Goal: Information Seeking & Learning: Learn about a topic

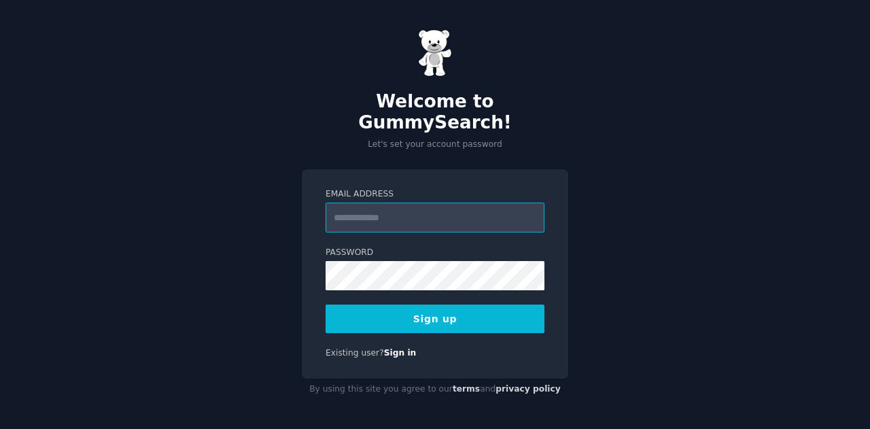
click at [442, 205] on input "Email Address" at bounding box center [434, 217] width 219 height 30
type input "**********"
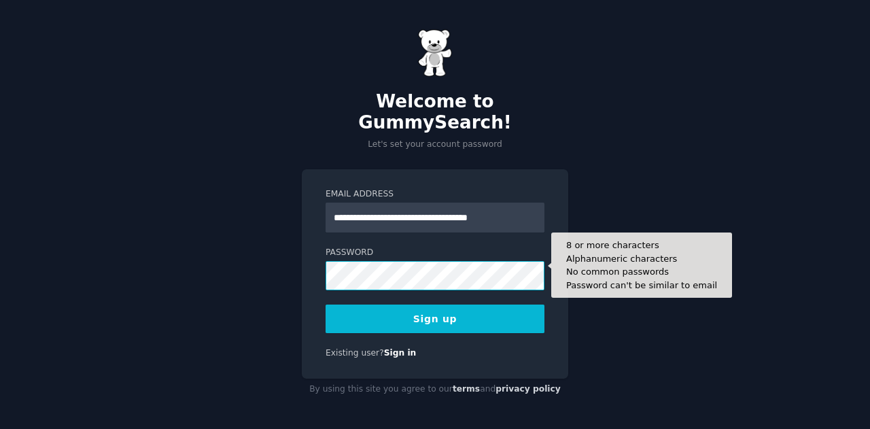
click at [318, 265] on div "**********" at bounding box center [435, 273] width 266 height 209
click at [283, 267] on div "**********" at bounding box center [435, 214] width 870 height 429
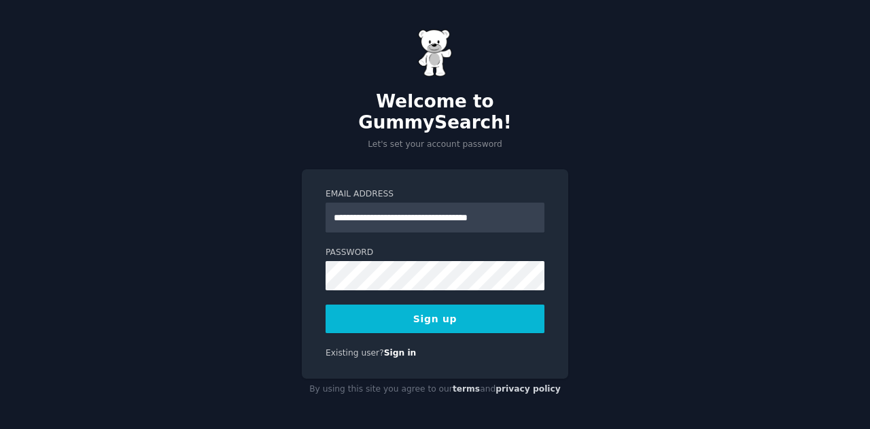
click at [419, 311] on button "Sign up" at bounding box center [434, 318] width 219 height 29
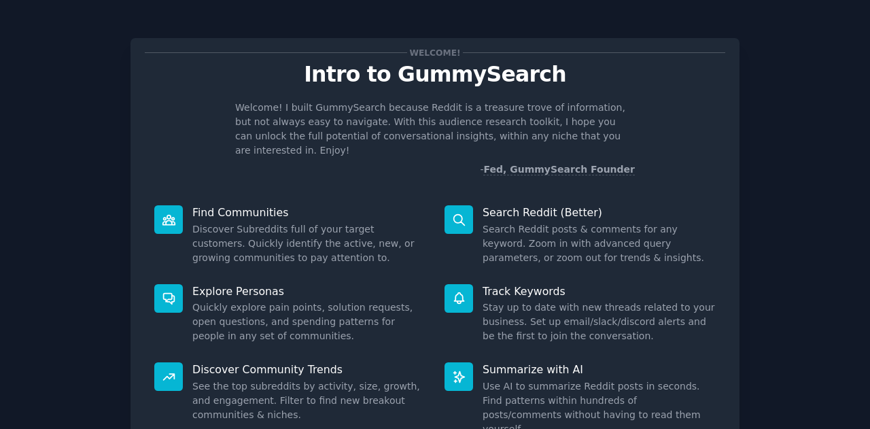
scroll to position [102, 0]
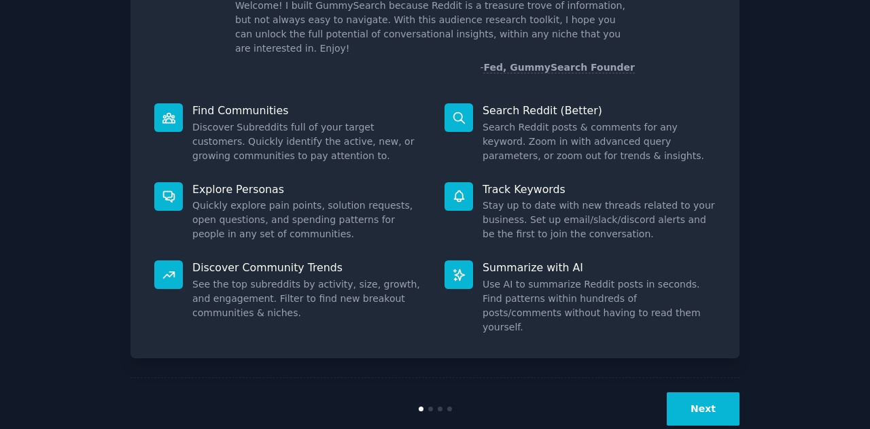
click at [702, 392] on button "Next" at bounding box center [703, 408] width 73 height 33
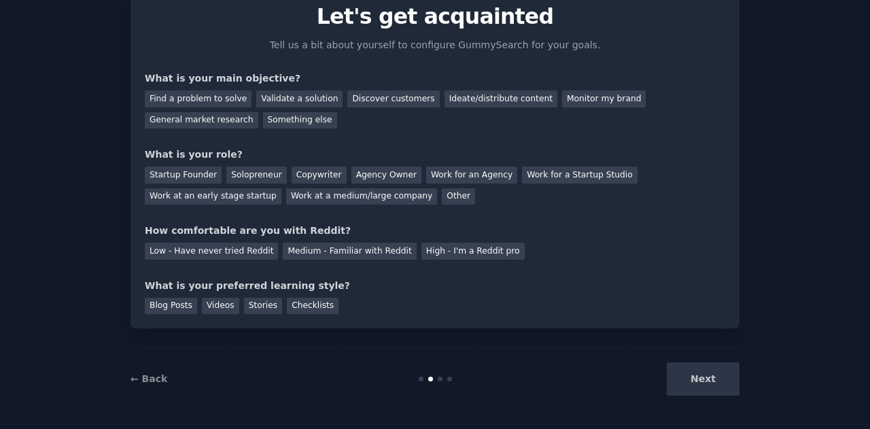
scroll to position [57, 0]
click at [258, 113] on div "General market research" at bounding box center [201, 121] width 113 height 17
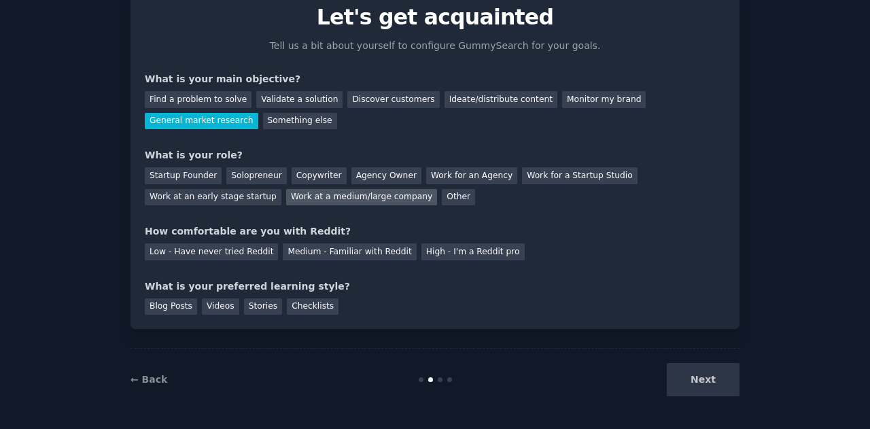
click at [286, 201] on div "Work at a medium/large company" at bounding box center [361, 197] width 151 height 17
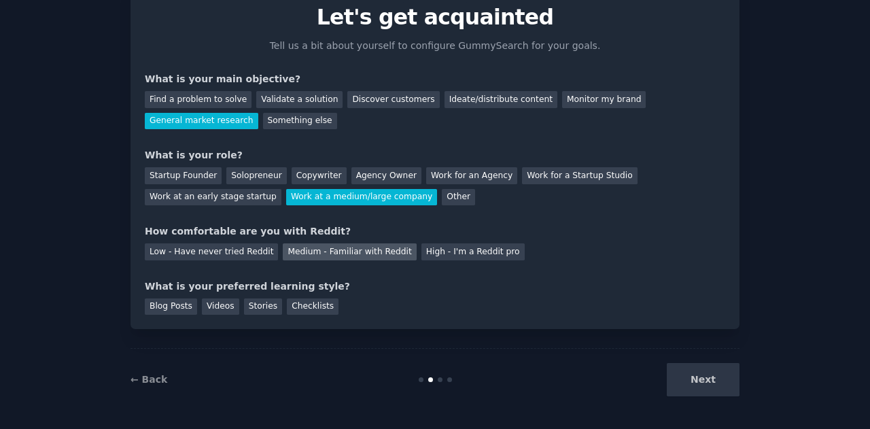
click at [293, 251] on div "Medium - Familiar with Reddit" at bounding box center [349, 251] width 133 height 17
click at [294, 302] on div "Checklists" at bounding box center [313, 306] width 52 height 17
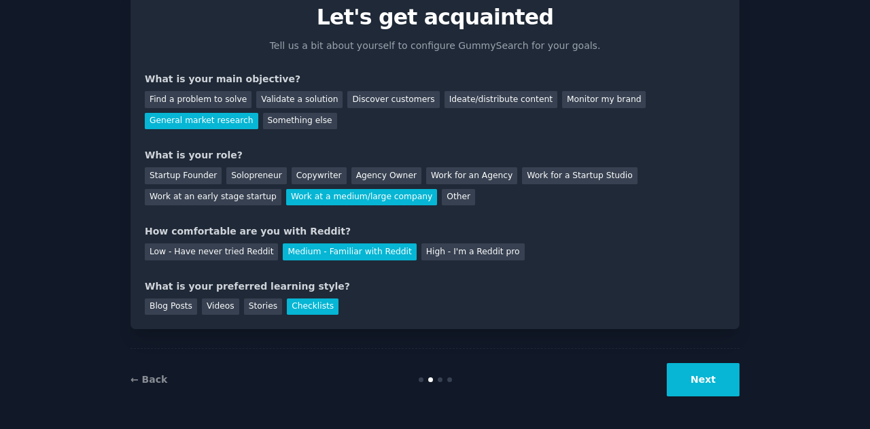
click at [714, 372] on button "Next" at bounding box center [703, 379] width 73 height 33
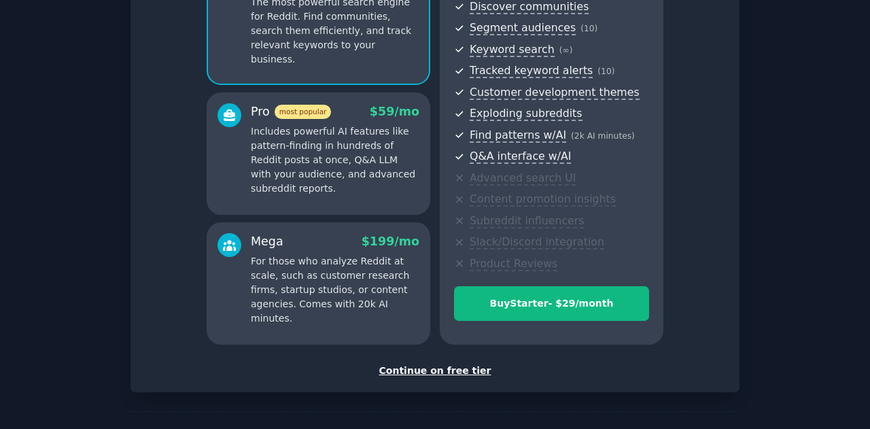
scroll to position [202, 0]
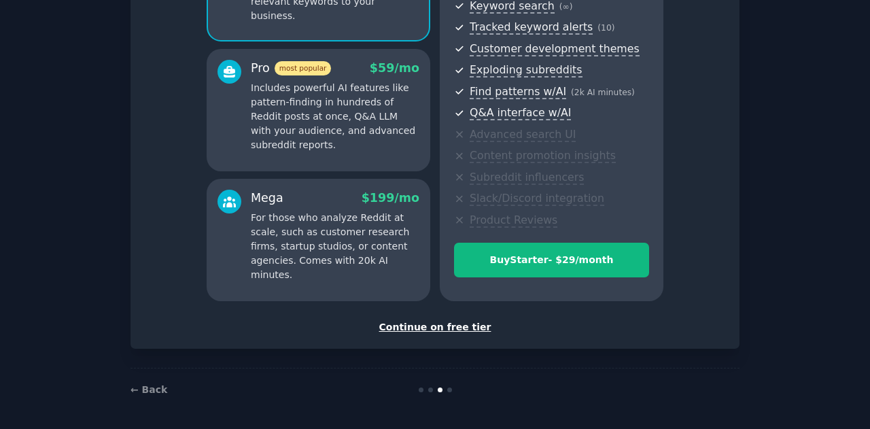
click at [463, 325] on div "Continue on free tier" at bounding box center [435, 327] width 580 height 14
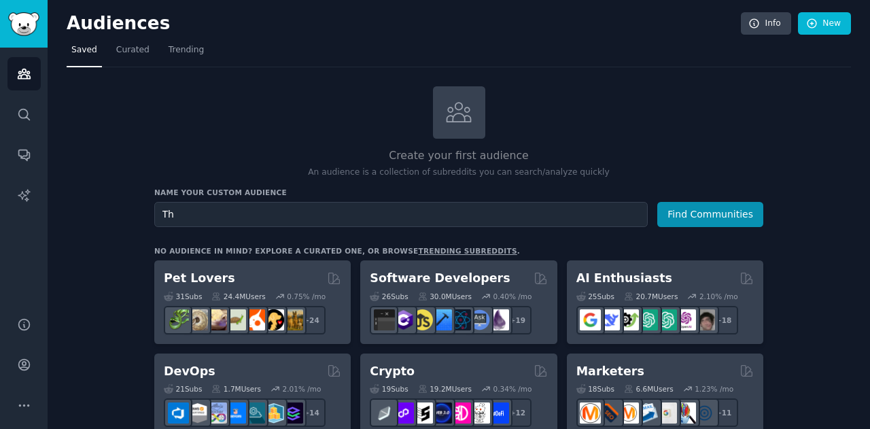
type input "T"
type input "[PERSON_NAME]"
click at [713, 215] on button "Find Communities" at bounding box center [710, 214] width 106 height 25
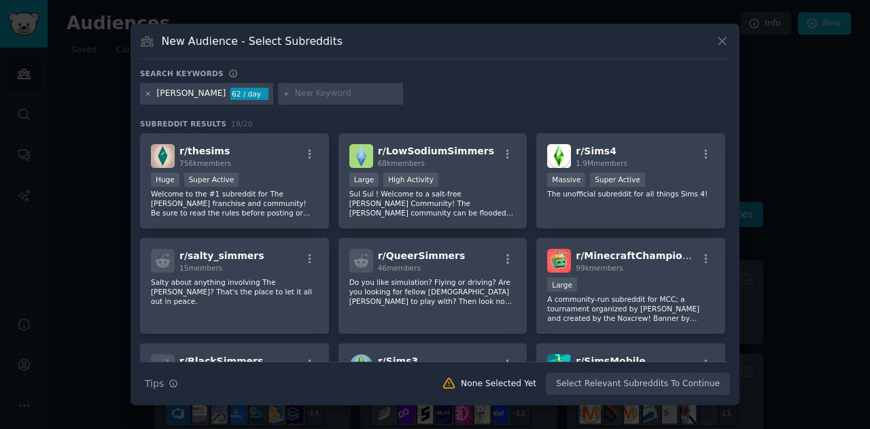
click at [146, 93] on icon at bounding box center [148, 93] width 7 height 7
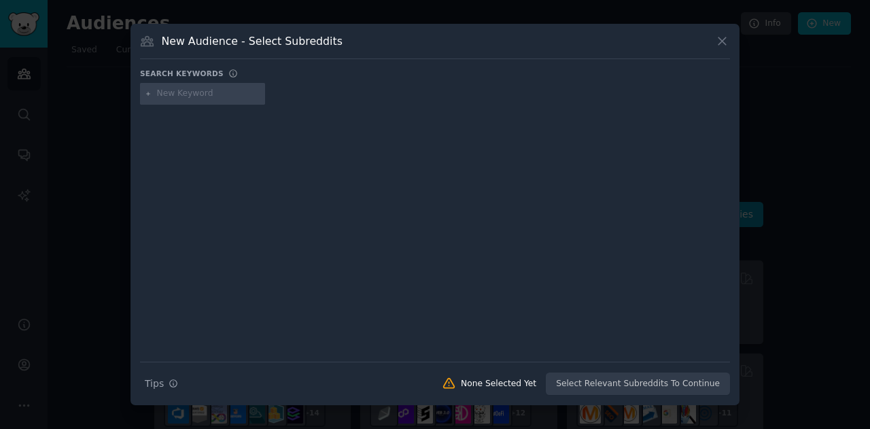
click at [175, 96] on input "text" at bounding box center [208, 94] width 103 height 12
type input "the sims"
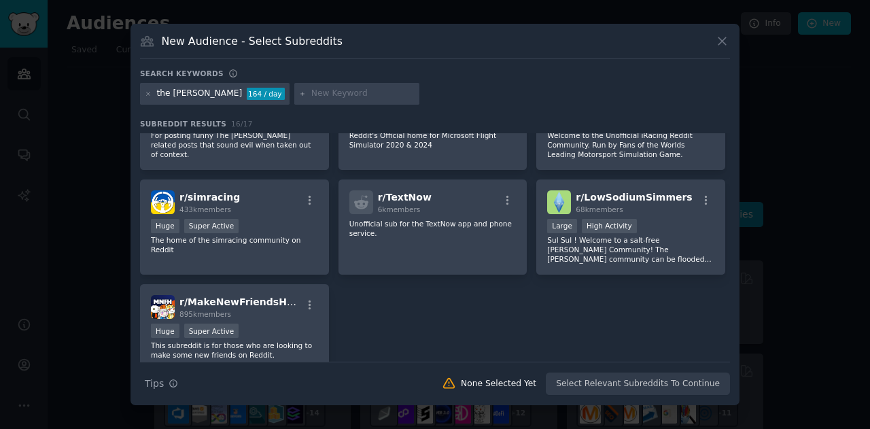
scroll to position [430, 0]
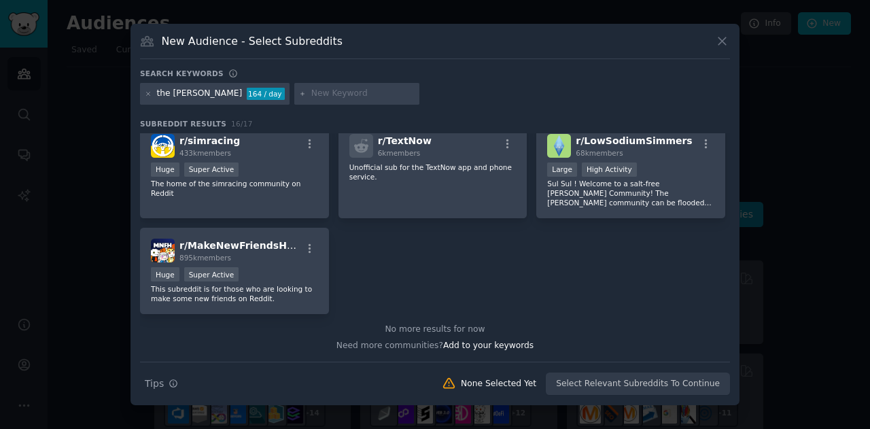
click at [272, 162] on div "Huge Super Active" at bounding box center [234, 170] width 167 height 17
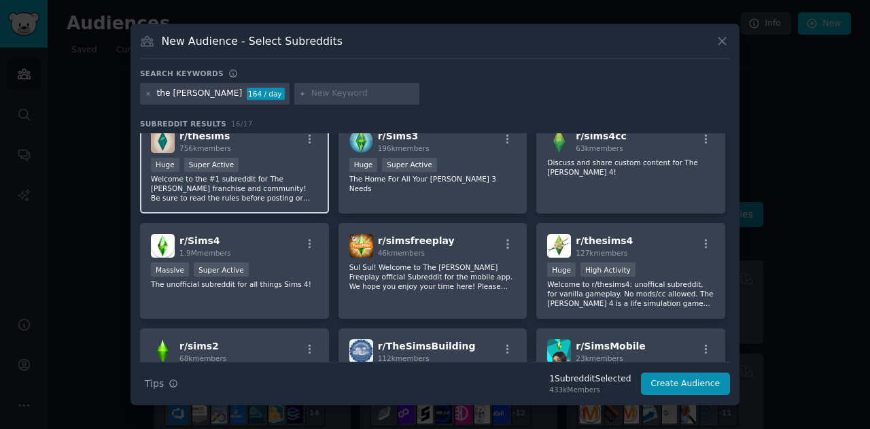
scroll to position [0, 0]
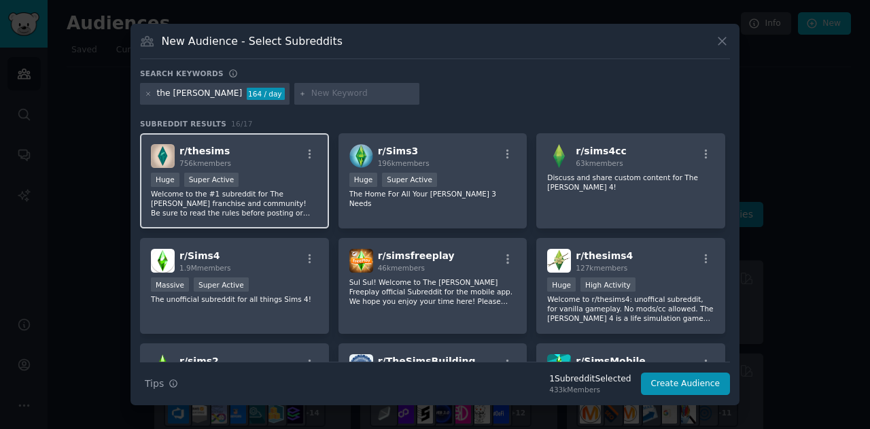
click at [250, 179] on div "Huge Super Active" at bounding box center [234, 181] width 167 height 17
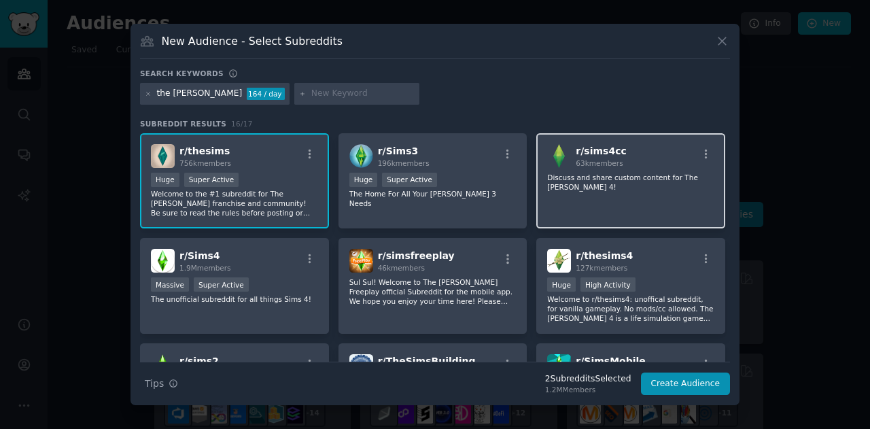
click at [667, 161] on div "r/ sims4cc 63k members" at bounding box center [630, 156] width 167 height 24
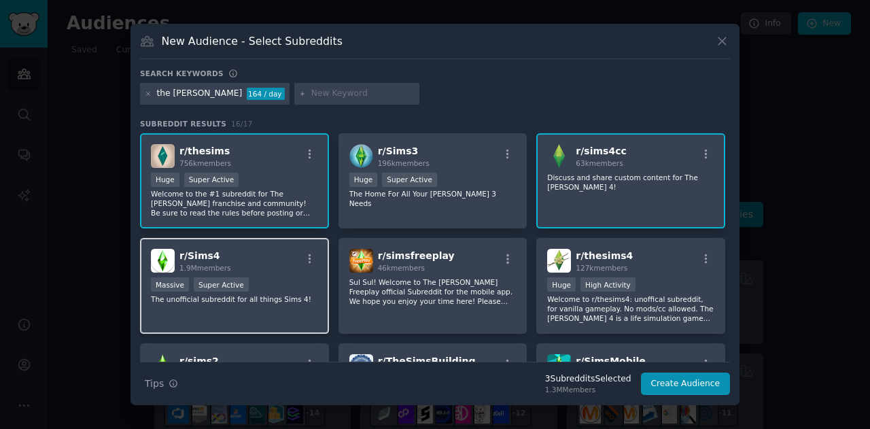
click at [261, 259] on div "r/ Sims4 1.9M members" at bounding box center [234, 261] width 167 height 24
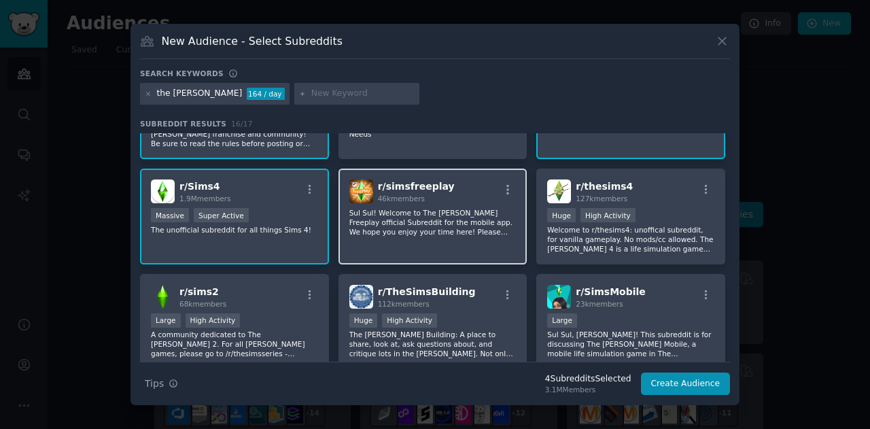
scroll to position [69, 0]
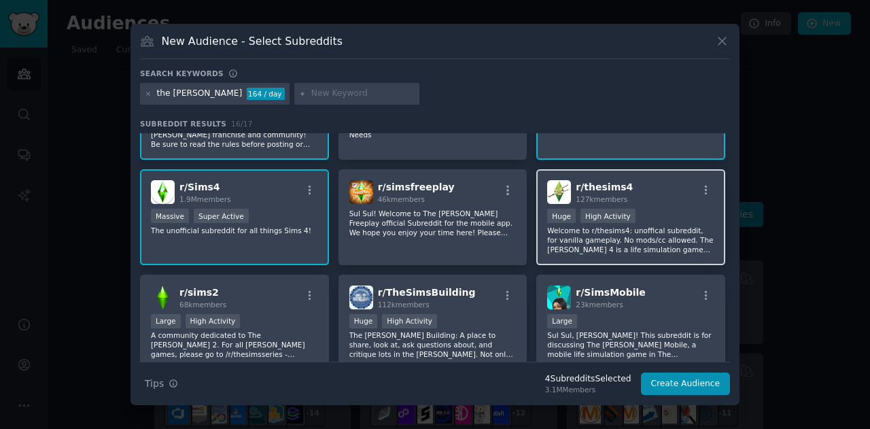
click at [650, 226] on p "Welcome to r/thesims4: unoffical subreddit, for vanilla gameplay. No mods/cc al…" at bounding box center [630, 240] width 167 height 29
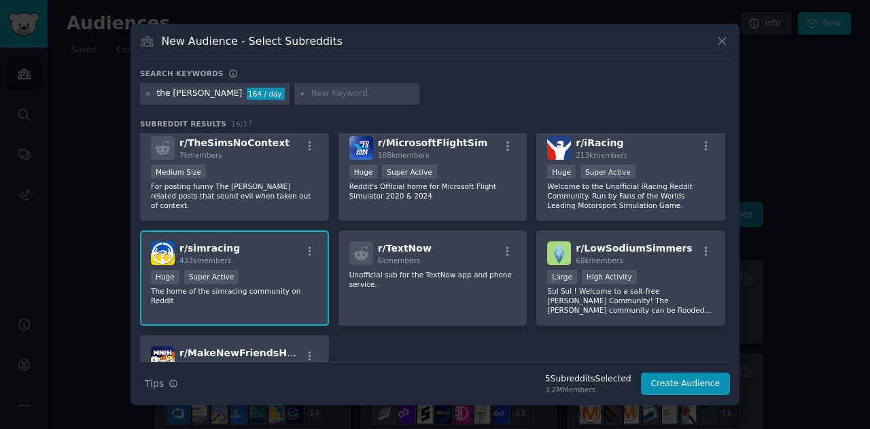
scroll to position [317, 0]
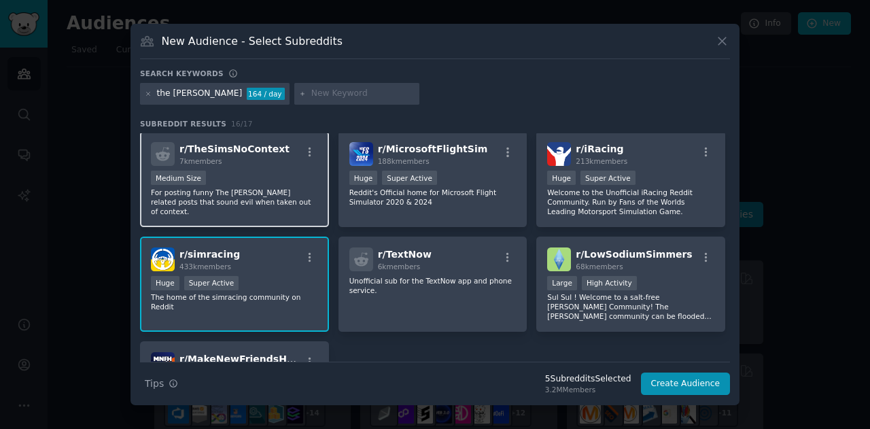
click at [224, 186] on div "Medium Size" at bounding box center [234, 179] width 167 height 17
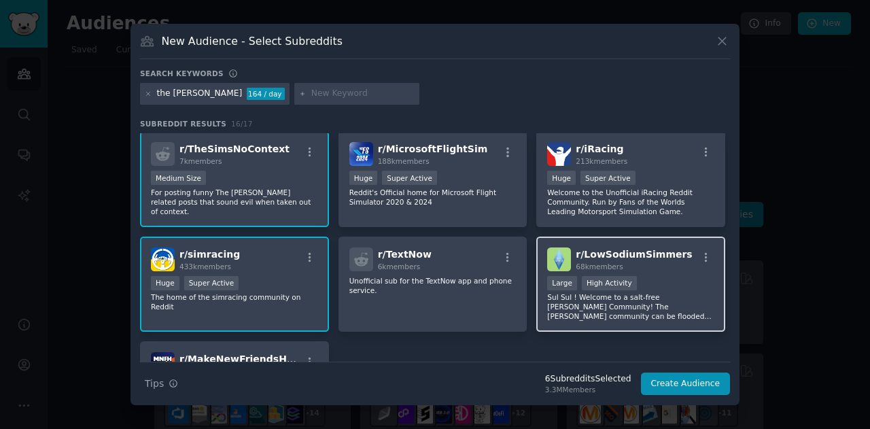
click at [656, 291] on div ">= 80th percentile for submissions / day Large High Activity" at bounding box center [630, 284] width 167 height 17
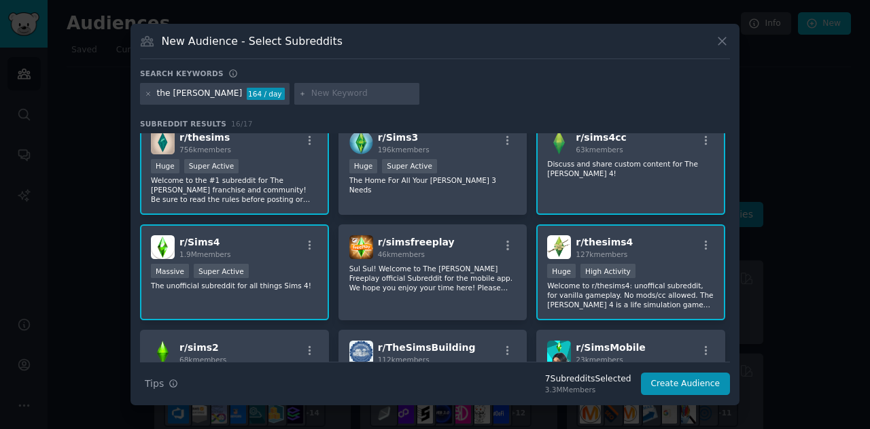
scroll to position [13, 0]
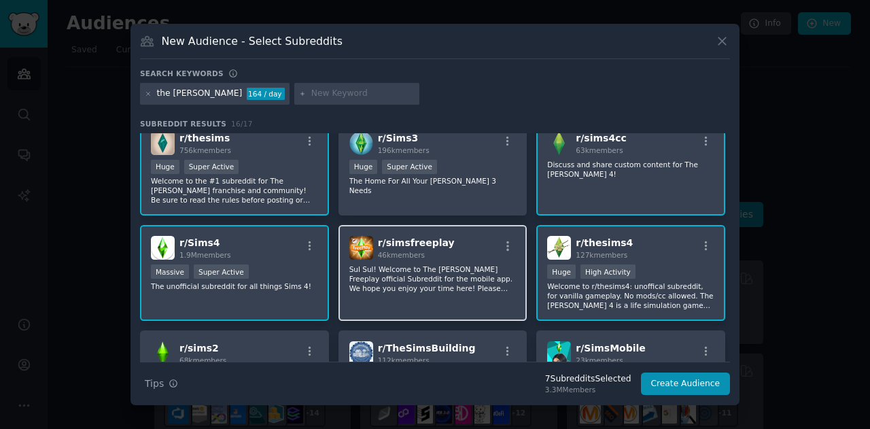
click at [487, 252] on div "r/ simsfreeplay 46k members" at bounding box center [432, 248] width 167 height 24
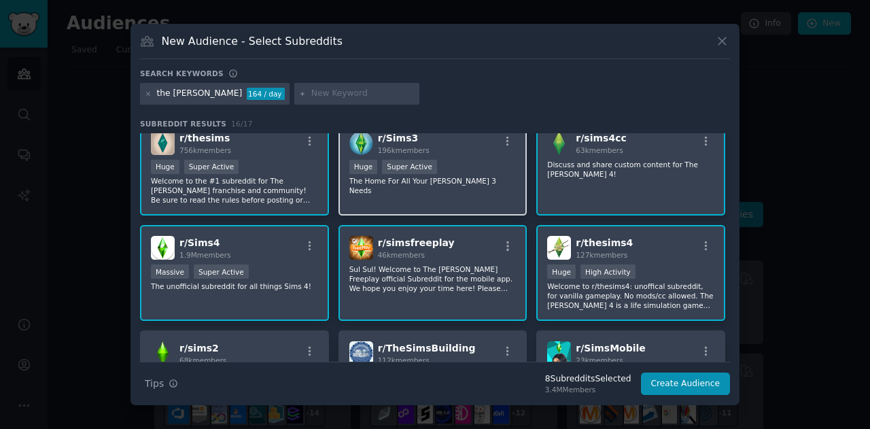
click at [444, 168] on div "Huge Super Active" at bounding box center [432, 168] width 167 height 17
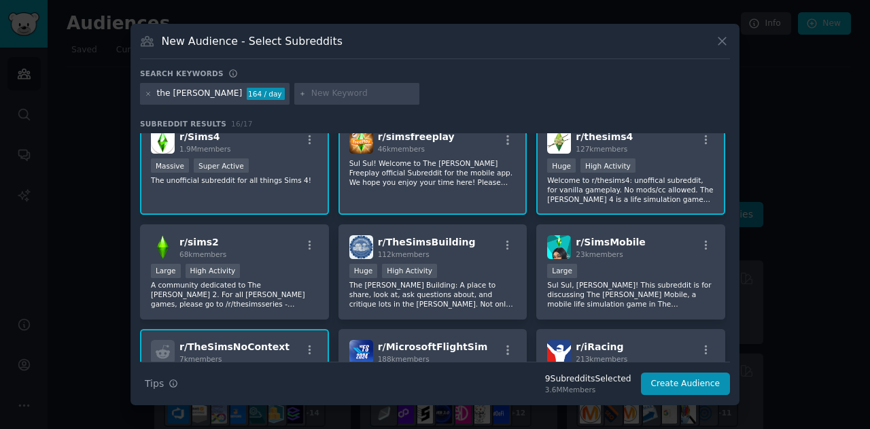
scroll to position [136, 0]
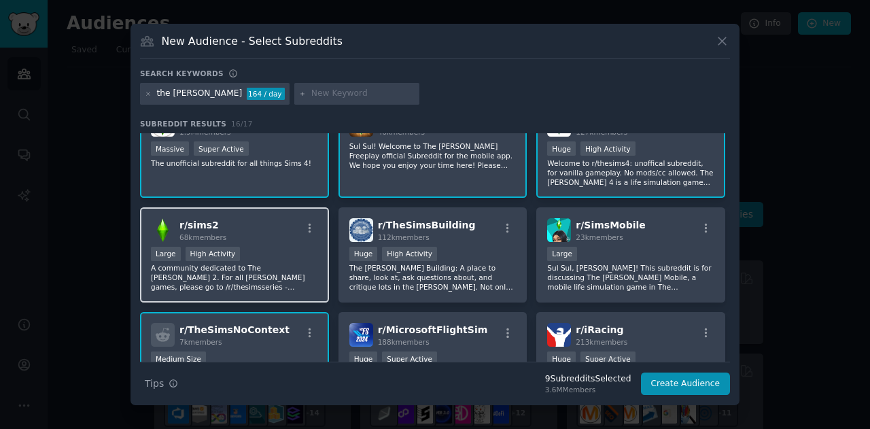
click at [283, 253] on div "Large High Activity" at bounding box center [234, 255] width 167 height 17
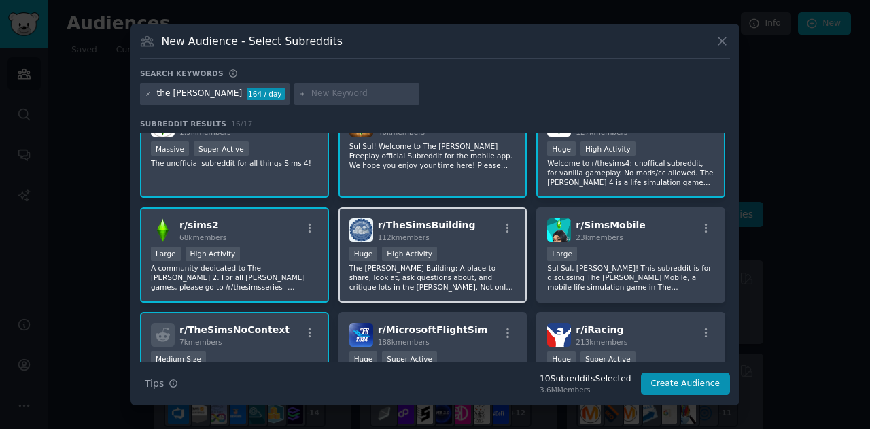
click at [499, 285] on p "The [PERSON_NAME] Building: A place to share, look at, ask questions about, and…" at bounding box center [432, 277] width 167 height 29
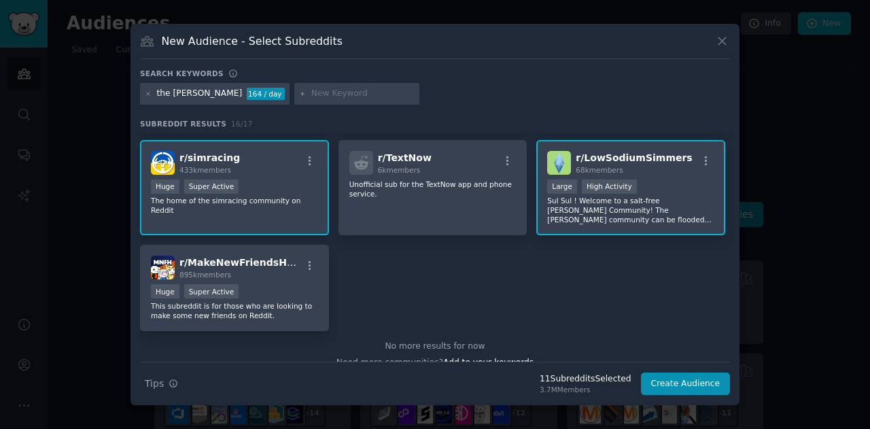
scroll to position [430, 0]
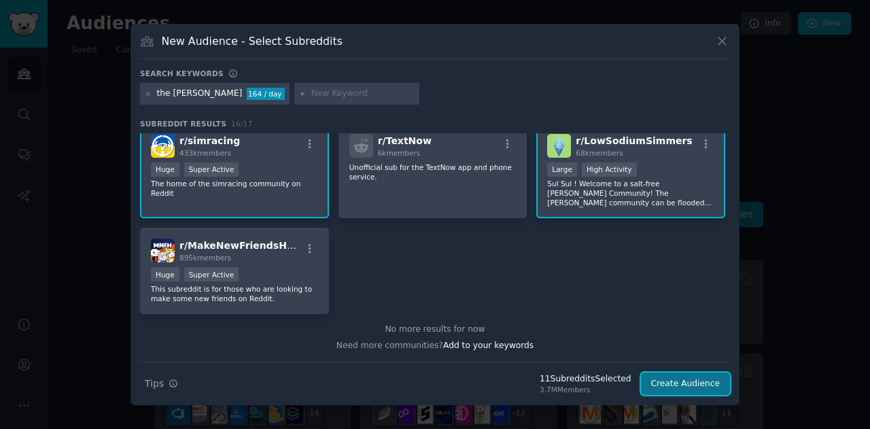
click at [668, 378] on button "Create Audience" at bounding box center [686, 383] width 90 height 23
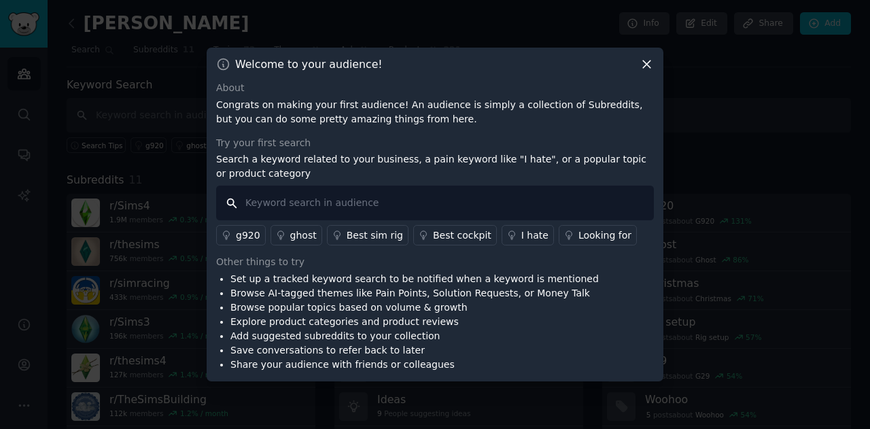
click at [525, 199] on input "text" at bounding box center [435, 203] width 438 height 35
click at [249, 200] on input "movie" at bounding box center [435, 203] width 438 height 35
type input "[PERSON_NAME] movie"
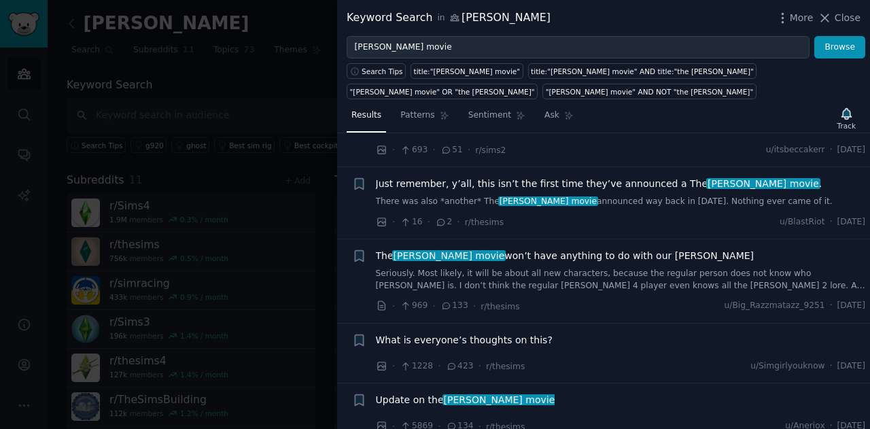
scroll to position [1498, 0]
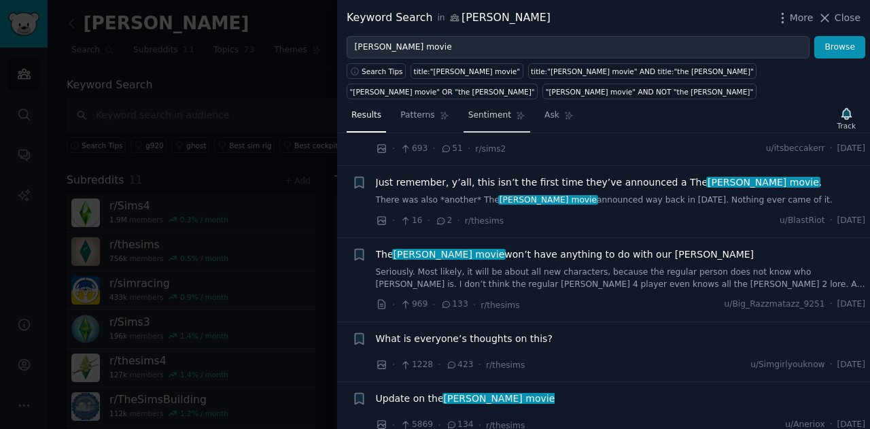
drag, startPoint x: 485, startPoint y: 100, endPoint x: 459, endPoint y: 96, distance: 26.8
click at [463, 105] on link "Sentiment" at bounding box center [496, 119] width 67 height 28
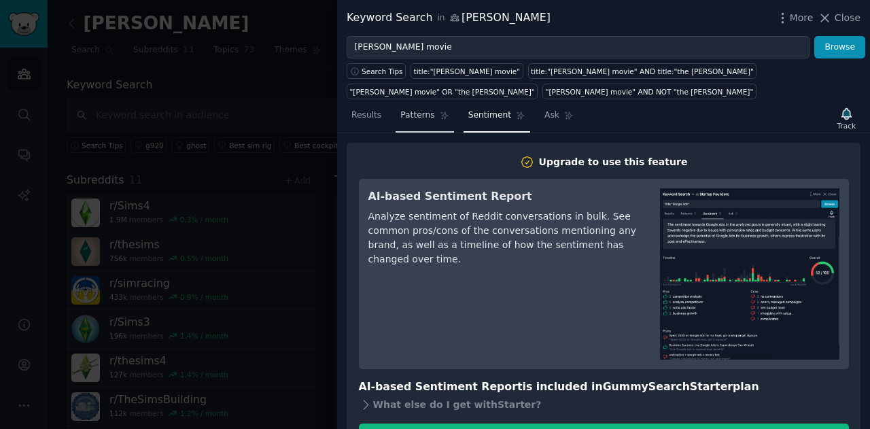
click at [409, 109] on span "Patterns" at bounding box center [417, 115] width 34 height 12
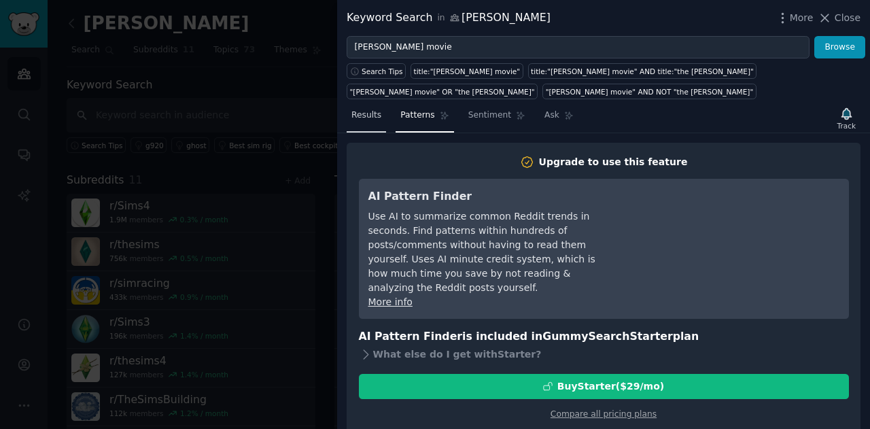
click at [370, 109] on span "Results" at bounding box center [366, 115] width 30 height 12
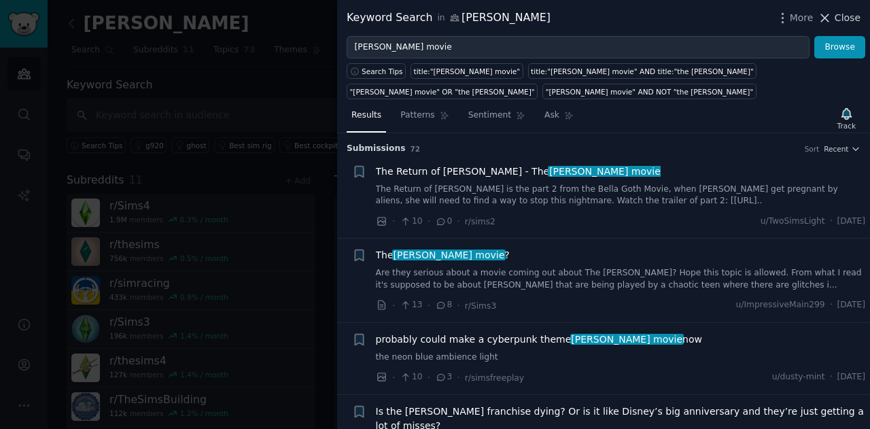
click at [839, 18] on span "Close" at bounding box center [847, 18] width 26 height 14
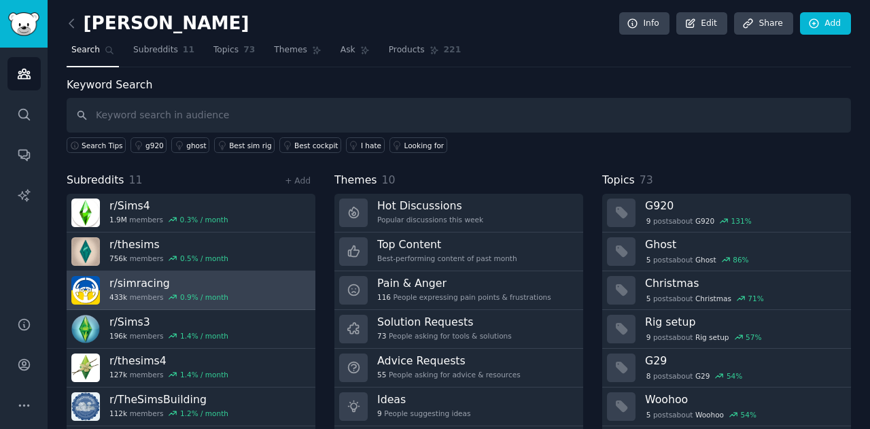
click at [293, 295] on link "r/ simracing 433k members 0.9 % / month" at bounding box center [191, 290] width 249 height 39
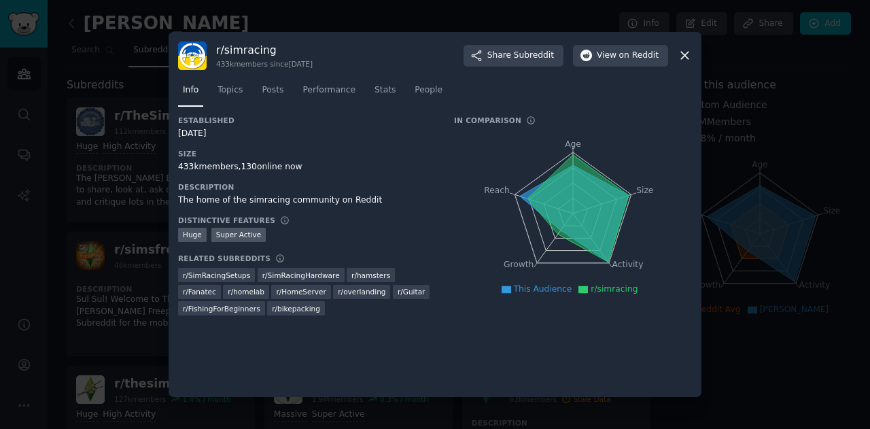
click at [684, 58] on icon at bounding box center [684, 55] width 14 height 14
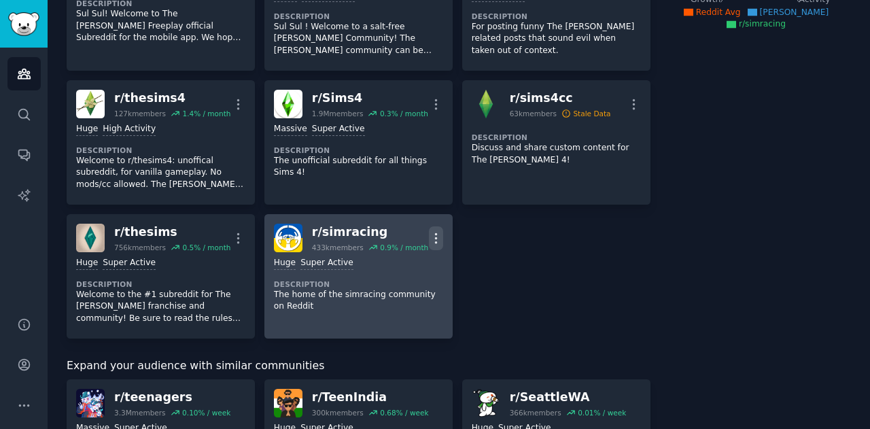
scroll to position [285, 0]
click at [432, 236] on icon "button" at bounding box center [436, 239] width 14 height 14
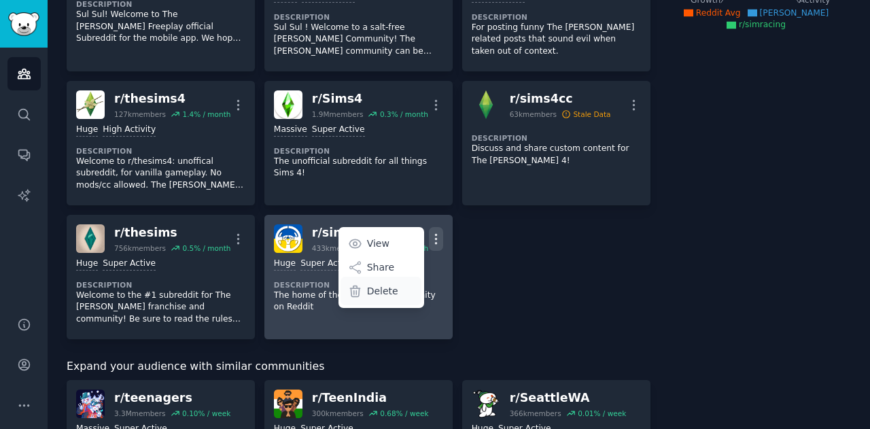
click at [364, 292] on div "Delete" at bounding box center [380, 291] width 81 height 29
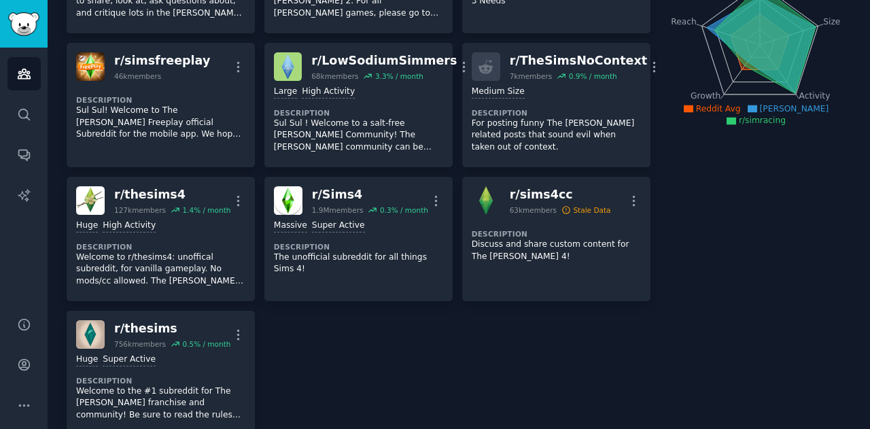
scroll to position [0, 0]
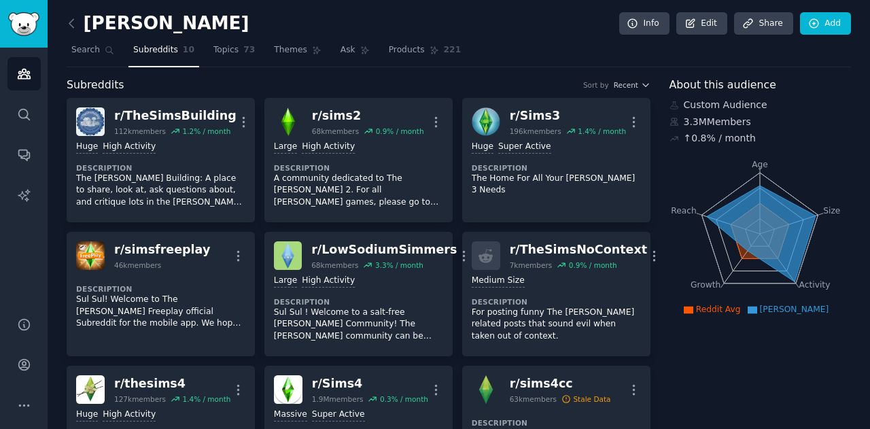
click at [469, 44] on nav "Search Subreddits 10 Topics 73 Themes Ask Products 221" at bounding box center [459, 53] width 784 height 28
click at [243, 48] on span "73" at bounding box center [249, 50] width 12 height 12
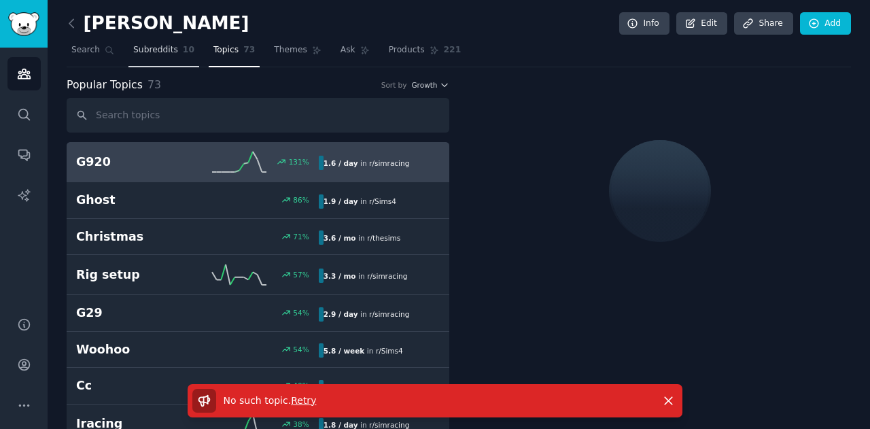
click at [171, 52] on link "Subreddits 10" at bounding box center [163, 53] width 71 height 28
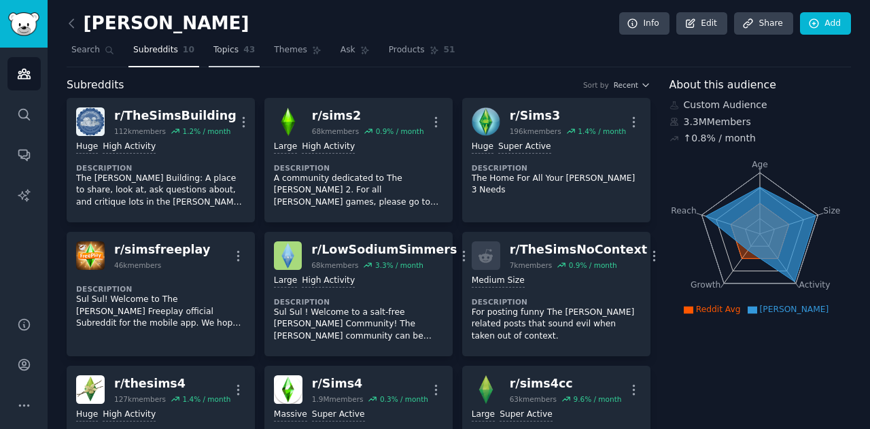
click at [216, 52] on span "Topics" at bounding box center [225, 50] width 25 height 12
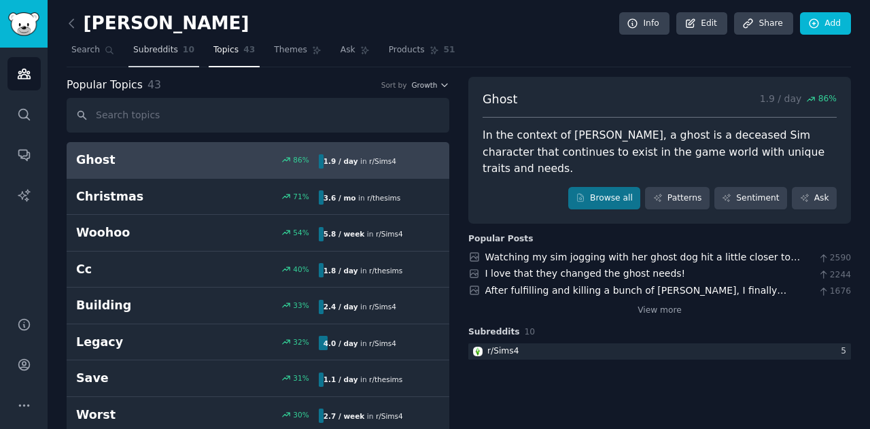
click at [170, 50] on span "Subreddits" at bounding box center [155, 50] width 45 height 12
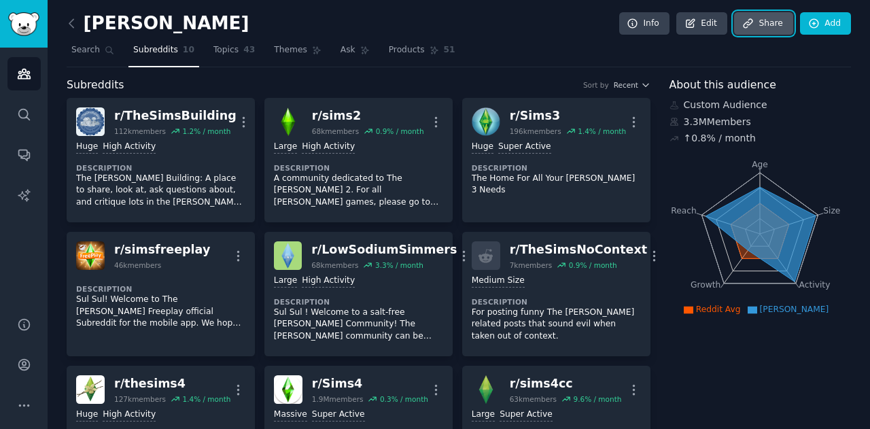
click at [765, 20] on link "Share" at bounding box center [763, 23] width 58 height 23
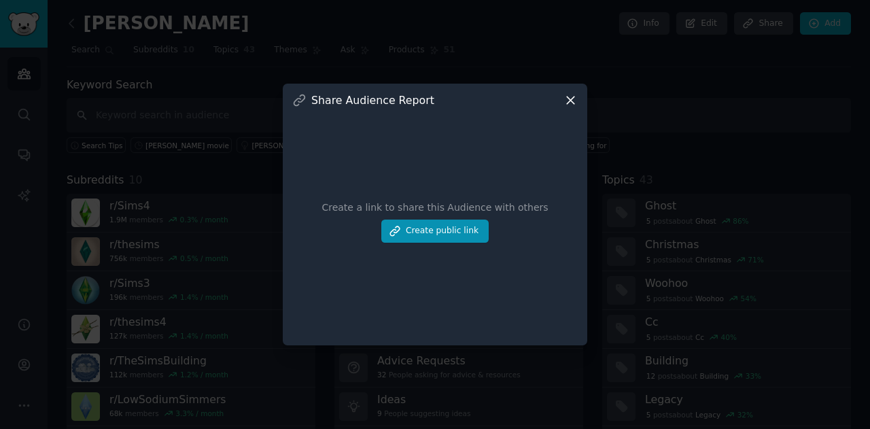
click at [565, 101] on icon at bounding box center [570, 100] width 14 height 14
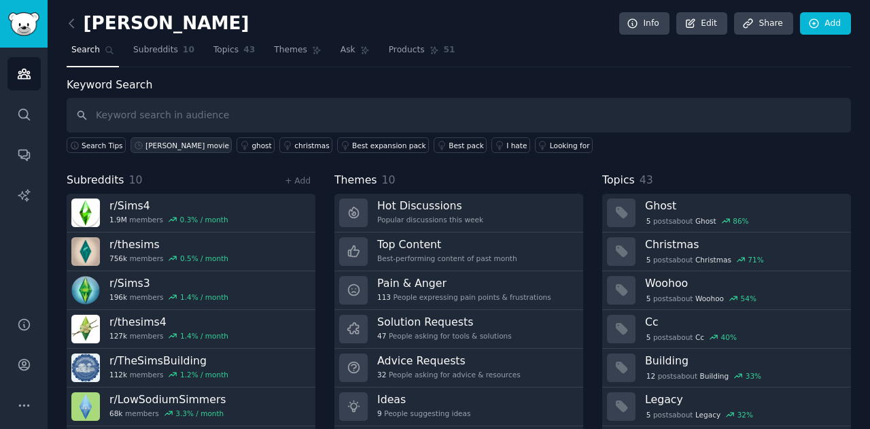
click at [165, 147] on div "[PERSON_NAME] movie" at bounding box center [187, 146] width 84 height 10
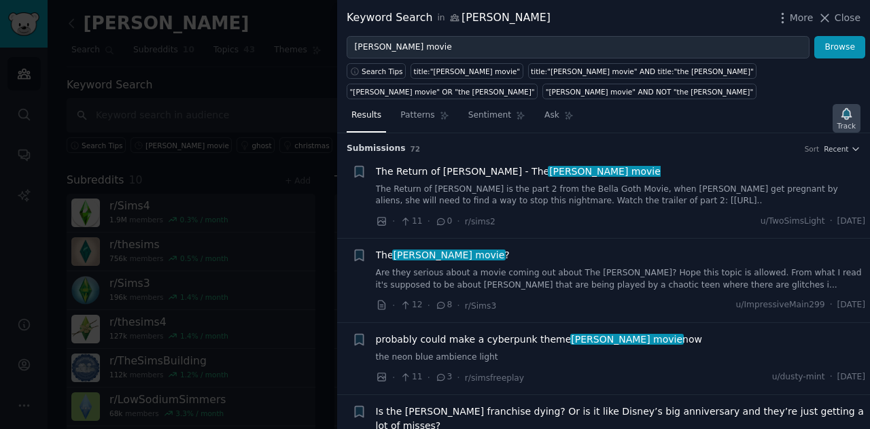
click at [851, 121] on div "Track" at bounding box center [846, 126] width 18 height 10
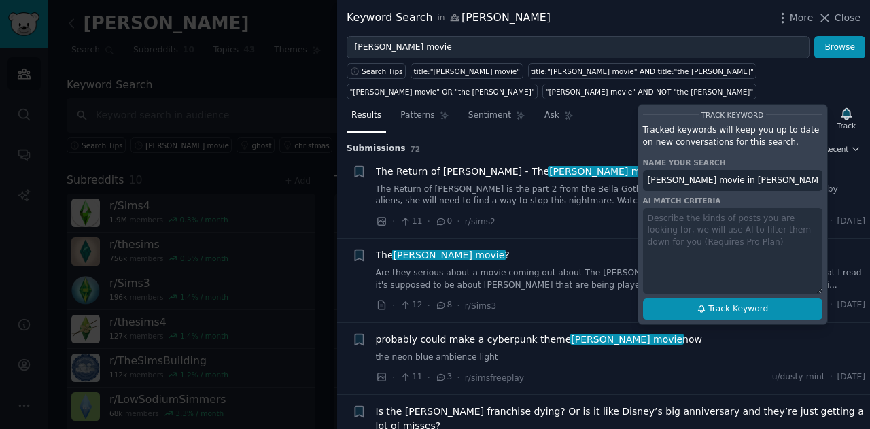
click at [738, 298] on button "Track Keyword" at bounding box center [732, 309] width 179 height 22
type input "[PERSON_NAME] movie in [PERSON_NAME]"
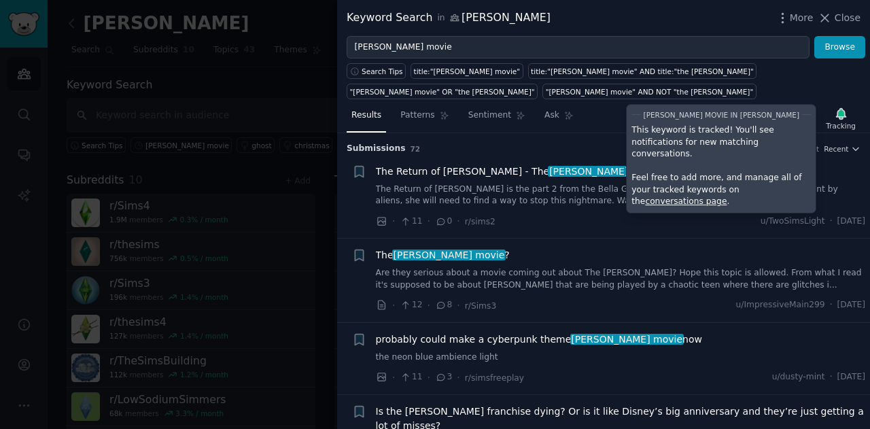
drag, startPoint x: 837, startPoint y: 18, endPoint x: 819, endPoint y: 37, distance: 25.5
click at [837, 18] on span "Close" at bounding box center [847, 18] width 26 height 14
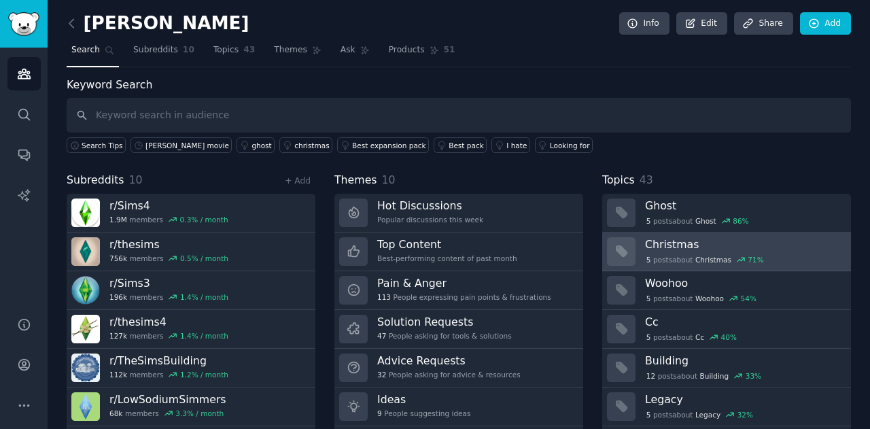
scroll to position [37, 0]
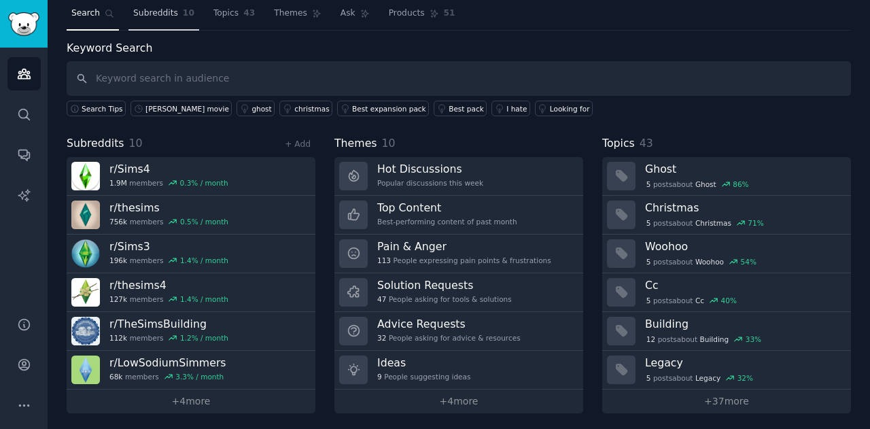
click at [167, 13] on span "Subreddits" at bounding box center [155, 13] width 45 height 12
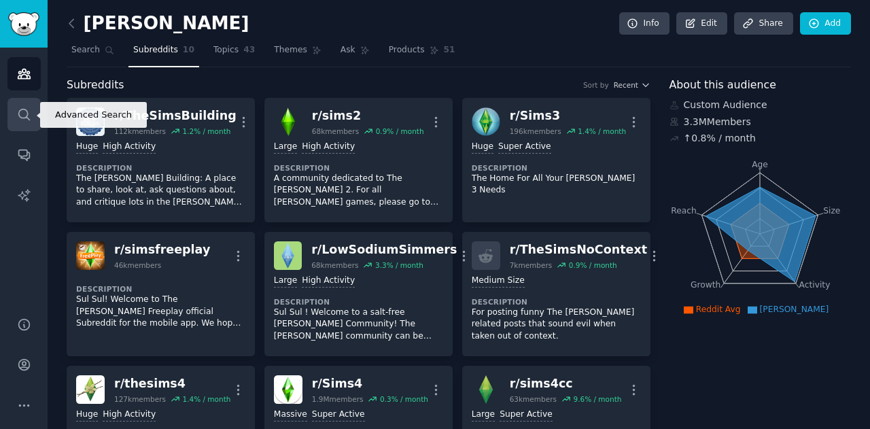
click at [25, 113] on icon "Sidebar" at bounding box center [24, 114] width 14 height 14
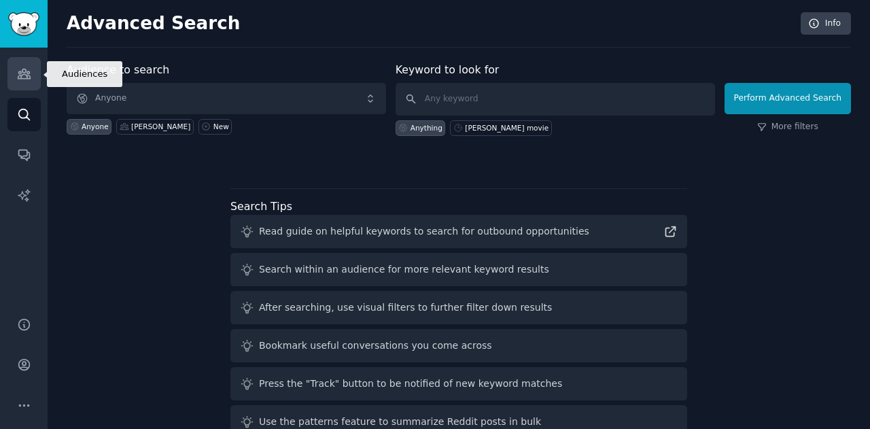
click at [20, 81] on link "Audiences" at bounding box center [23, 73] width 33 height 33
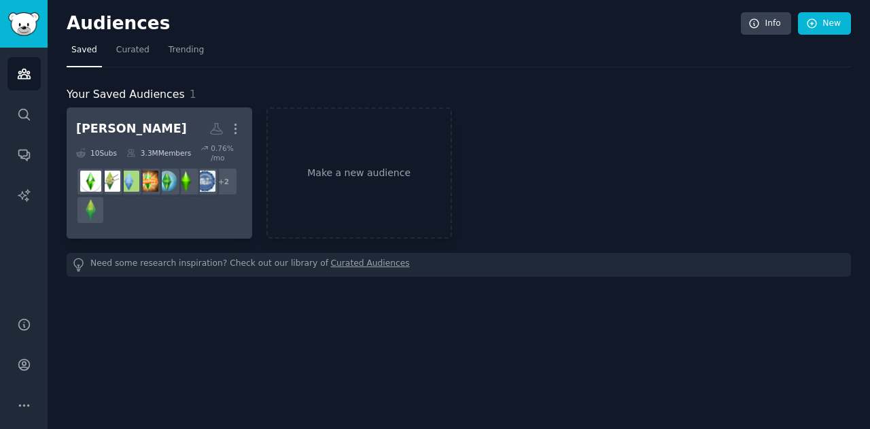
click at [135, 135] on h2 "[PERSON_NAME] More" at bounding box center [159, 129] width 166 height 24
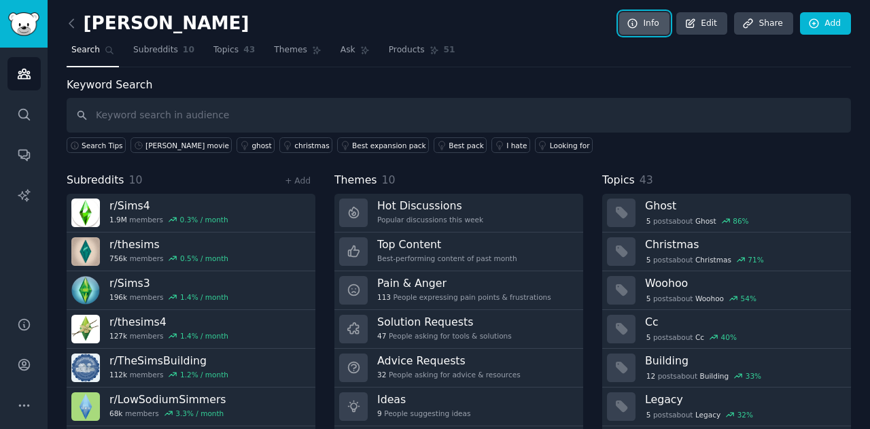
click at [635, 19] on icon at bounding box center [632, 23] width 9 height 9
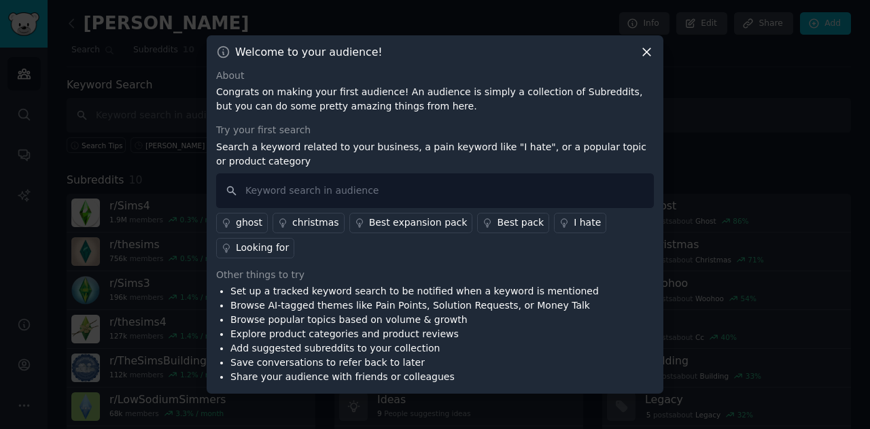
click at [645, 56] on icon at bounding box center [646, 51] width 7 height 7
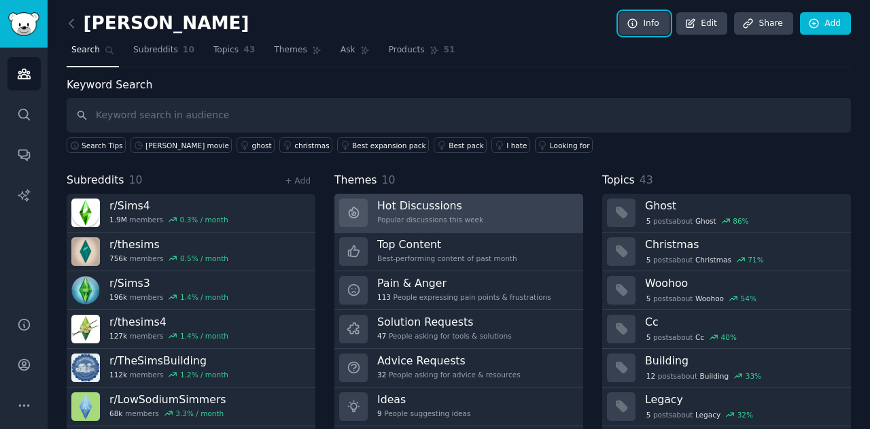
scroll to position [37, 0]
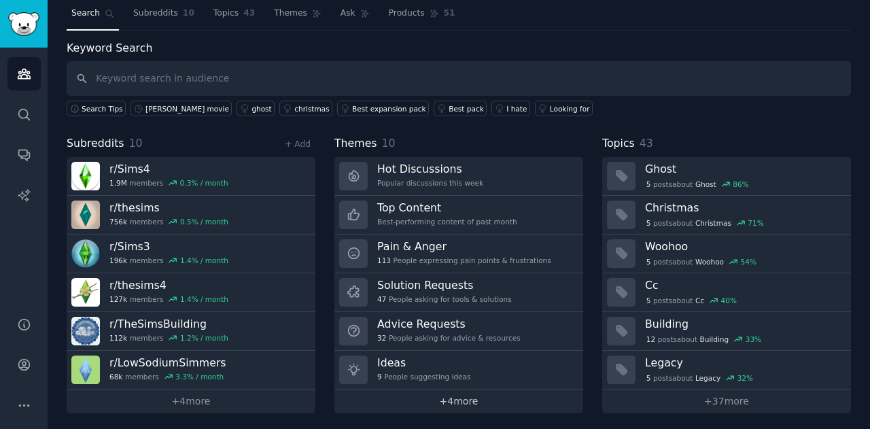
click at [464, 393] on link "+ 4 more" at bounding box center [458, 401] width 249 height 24
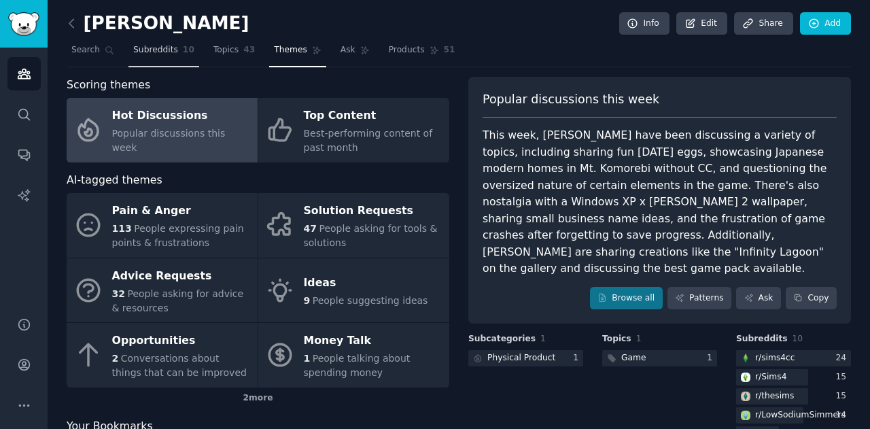
click at [163, 50] on span "Subreddits" at bounding box center [155, 50] width 45 height 12
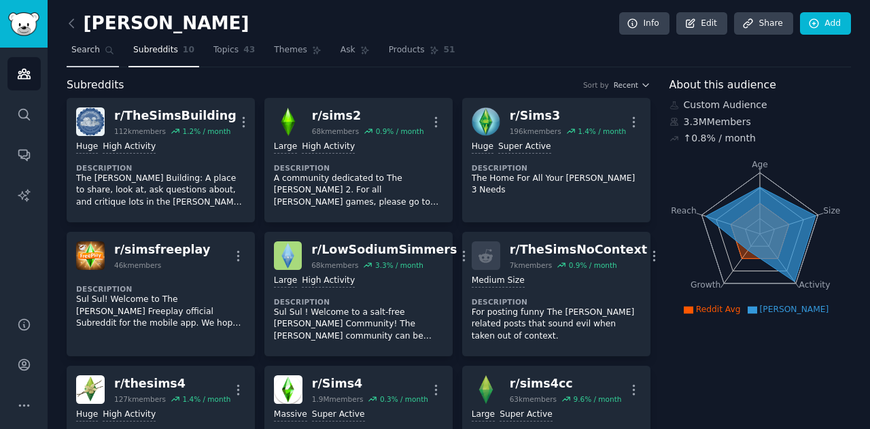
click at [107, 51] on icon at bounding box center [109, 50] width 7 height 7
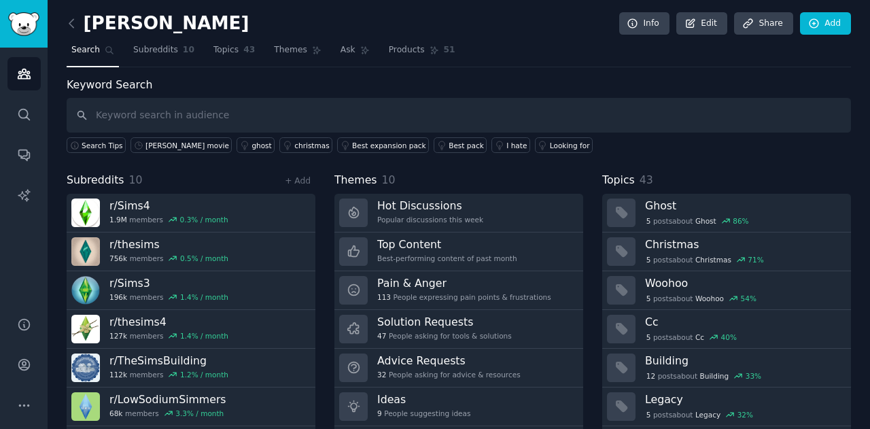
click at [155, 152] on div "Keyword Search Search Tips [PERSON_NAME] movie ghost christmas Best expansion p…" at bounding box center [459, 263] width 784 height 373
click at [158, 146] on div "[PERSON_NAME] movie" at bounding box center [187, 146] width 84 height 10
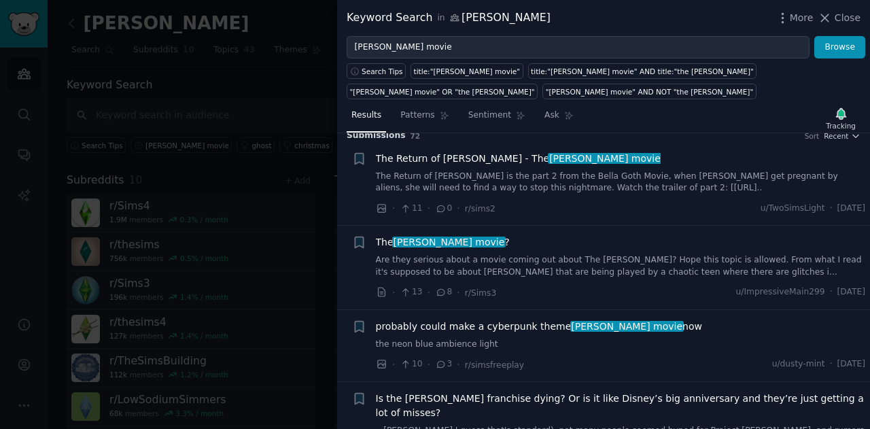
scroll to position [11, 0]
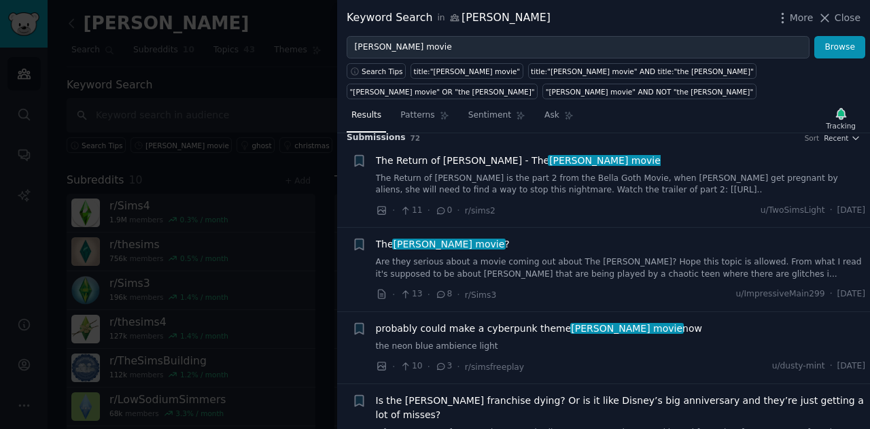
click at [618, 173] on link "The Return of [PERSON_NAME] is the part 2 from the Bella Goth Movie, when [PERS…" at bounding box center [621, 185] width 490 height 24
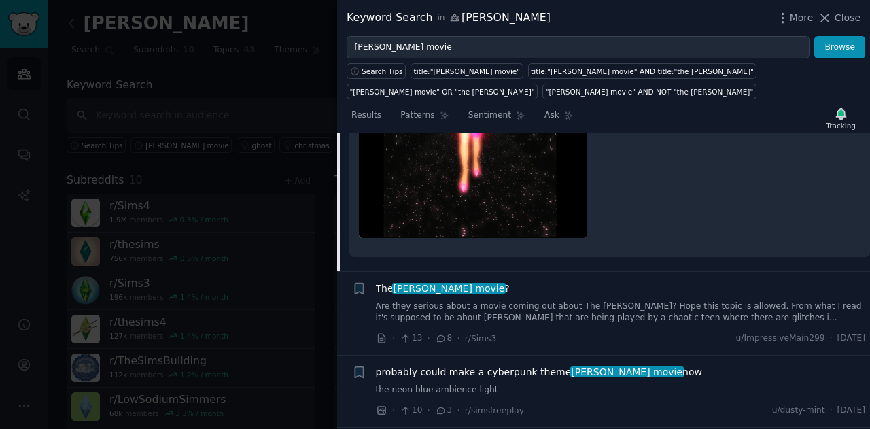
scroll to position [517, 0]
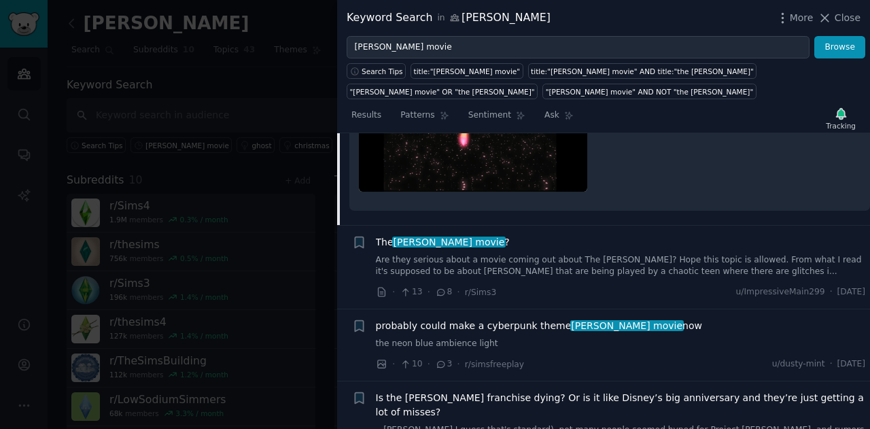
click at [598, 254] on link "Are they serious about a movie coming out about The [PERSON_NAME]? Hope this to…" at bounding box center [621, 266] width 490 height 24
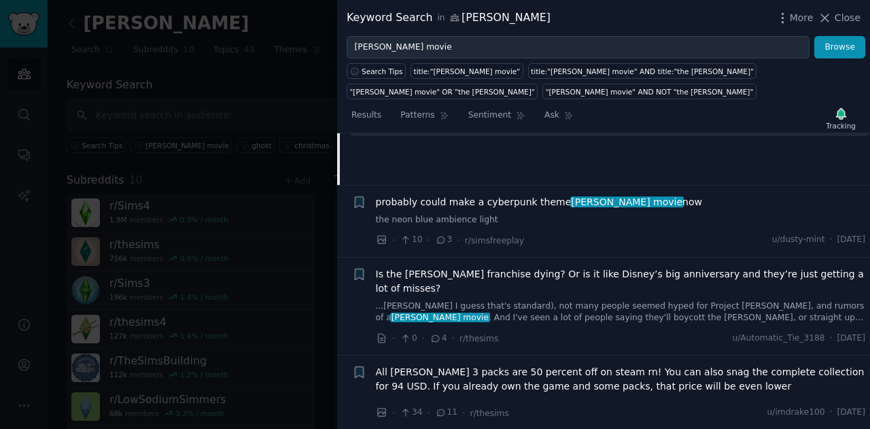
scroll to position [366, 0]
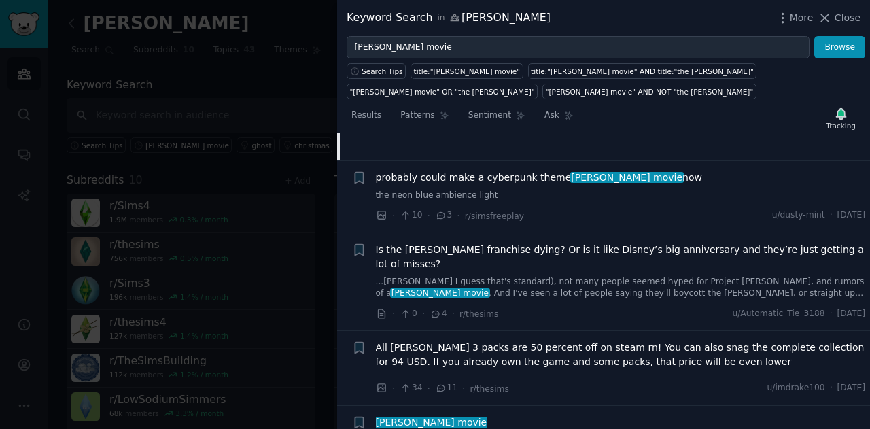
click at [616, 276] on link "...[PERSON_NAME] I guess that's standard), not many people seemed hyped for Pro…" at bounding box center [621, 288] width 490 height 24
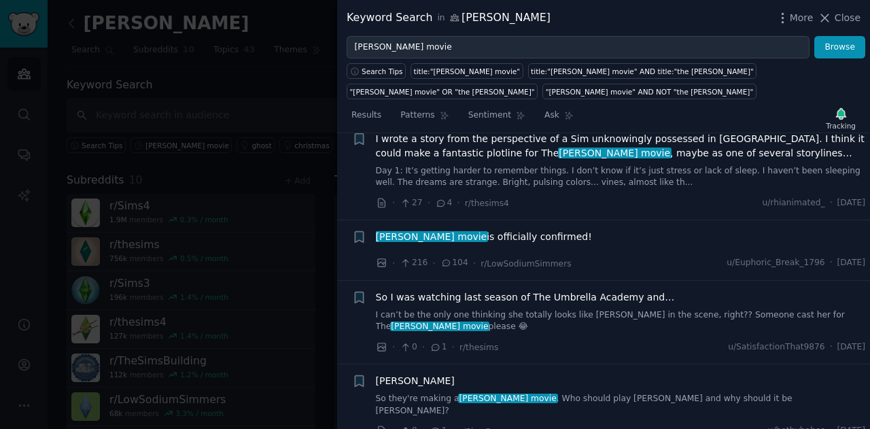
scroll to position [722, 0]
click at [584, 289] on span "So I was watching last season of The Umbrella Academy and…" at bounding box center [525, 296] width 299 height 14
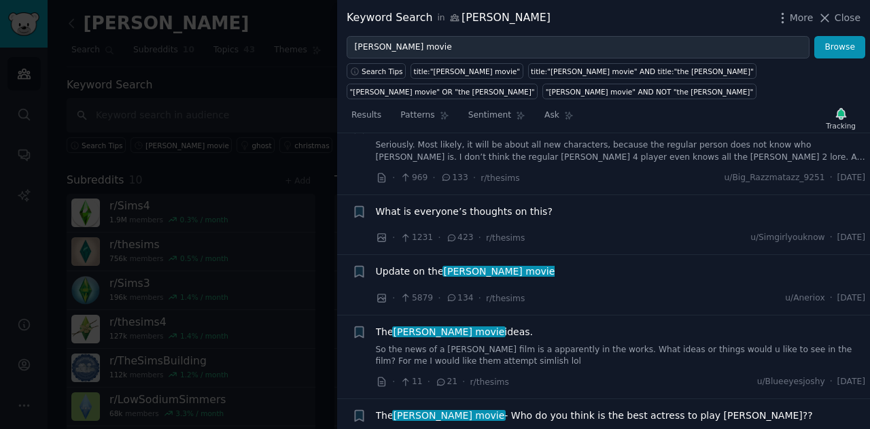
scroll to position [2179, 0]
click at [604, 231] on div "· 1231 · 423 · r/thesims u/Simgirlyouknow · [DATE]" at bounding box center [621, 238] width 490 height 14
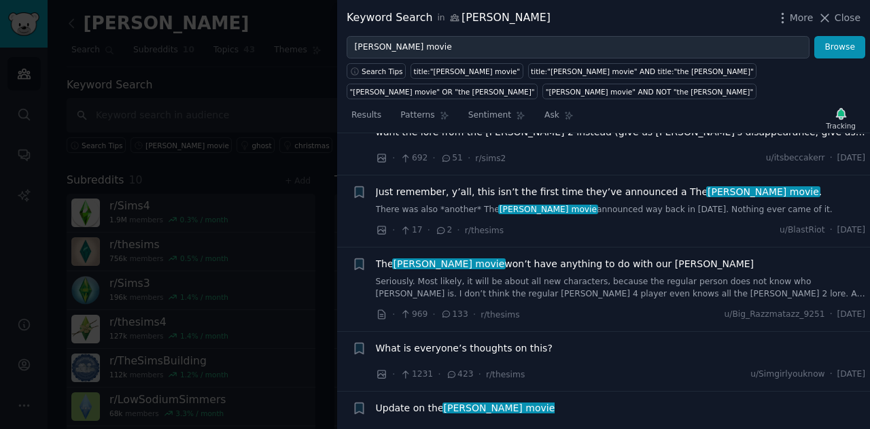
scroll to position [2043, 0]
